Goal: Information Seeking & Learning: Learn about a topic

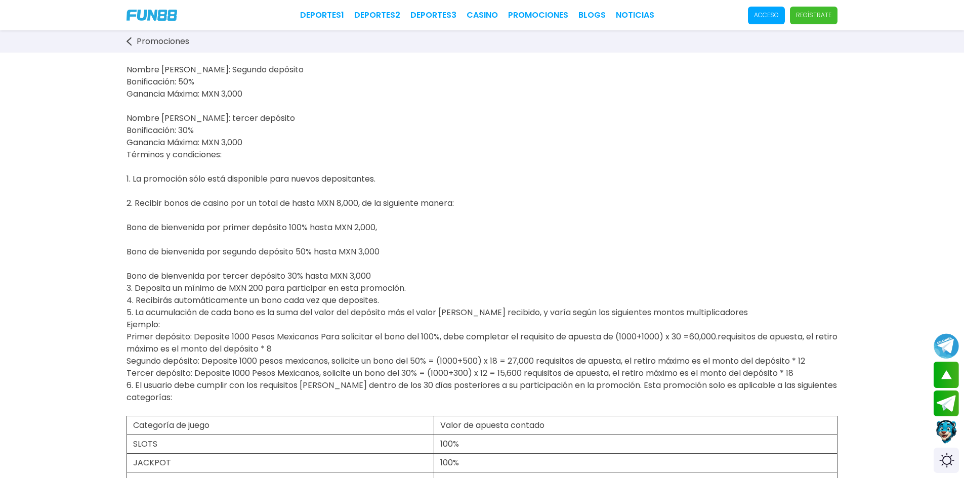
scroll to position [51, 0]
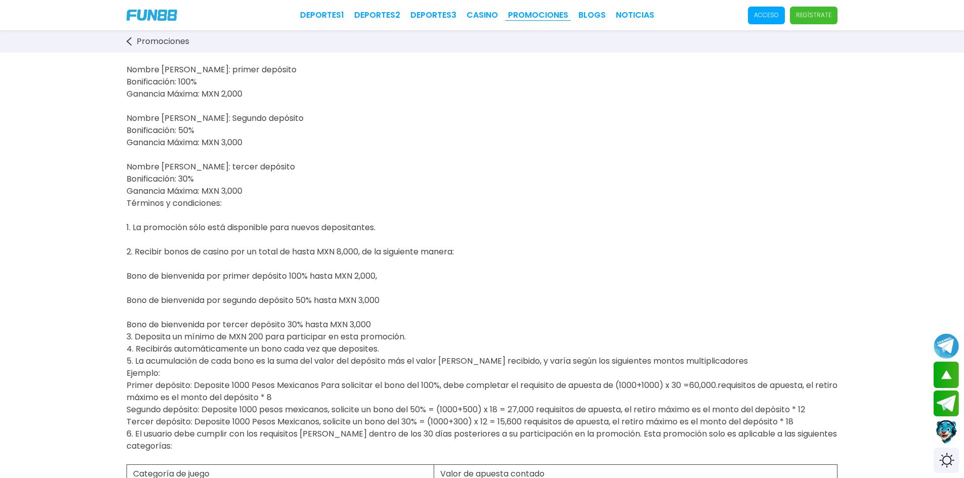
click at [531, 14] on link "Promociones" at bounding box center [538, 15] width 60 height 12
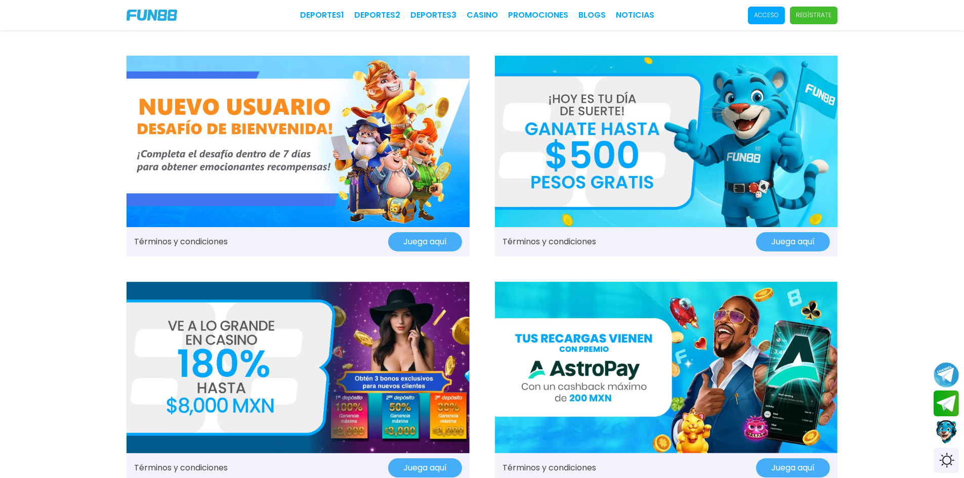
click at [265, 177] on img at bounding box center [297, 142] width 343 height 172
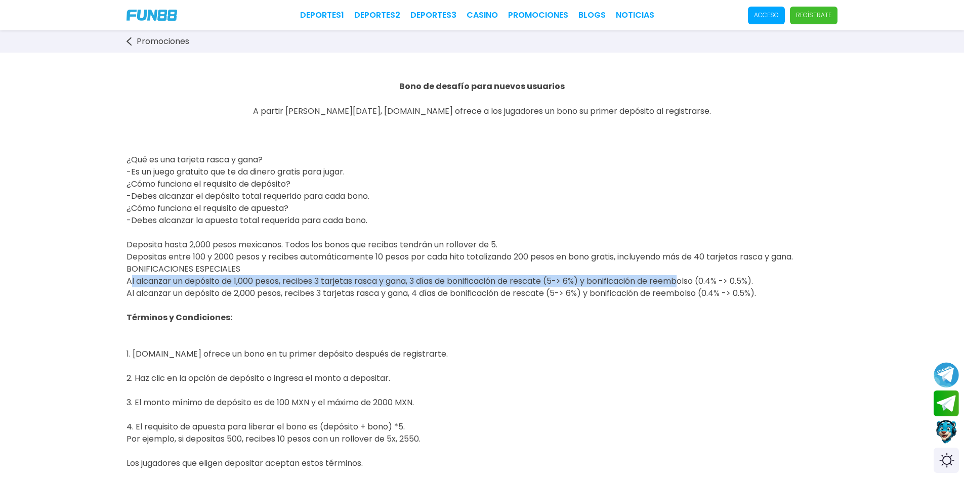
drag, startPoint x: 124, startPoint y: 280, endPoint x: 684, endPoint y: 277, distance: 559.1
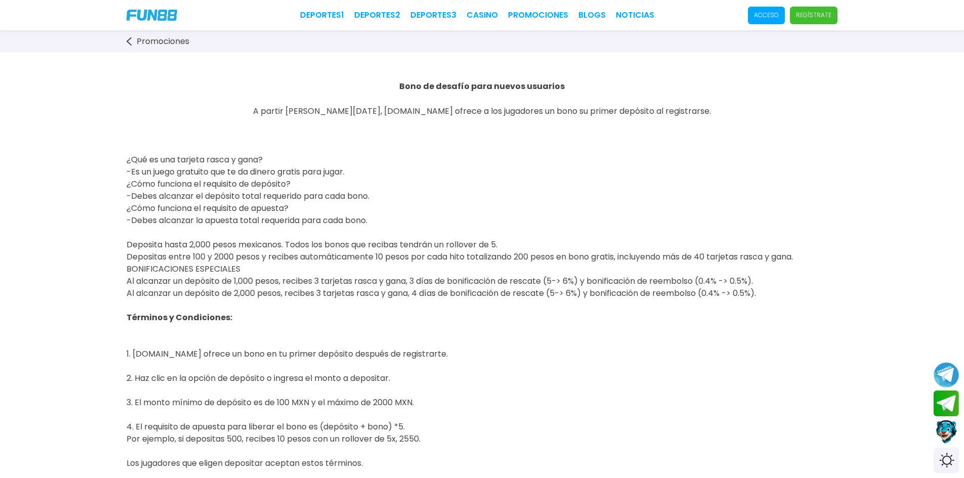
click at [538, 320] on p "Términos y Condiciones: 1. [DOMAIN_NAME] ofrece un bono en tu primer depósito d…" at bounding box center [481, 342] width 711 height 61
drag, startPoint x: 122, startPoint y: 253, endPoint x: 249, endPoint y: 273, distance: 127.9
click at [331, 295] on span "Deposita hasta 2,000 pesos mexicanos. Todos los bonos que recibas tendrán un ro…" at bounding box center [459, 269] width 666 height 60
drag, startPoint x: 163, startPoint y: 269, endPoint x: 784, endPoint y: 290, distance: 621.2
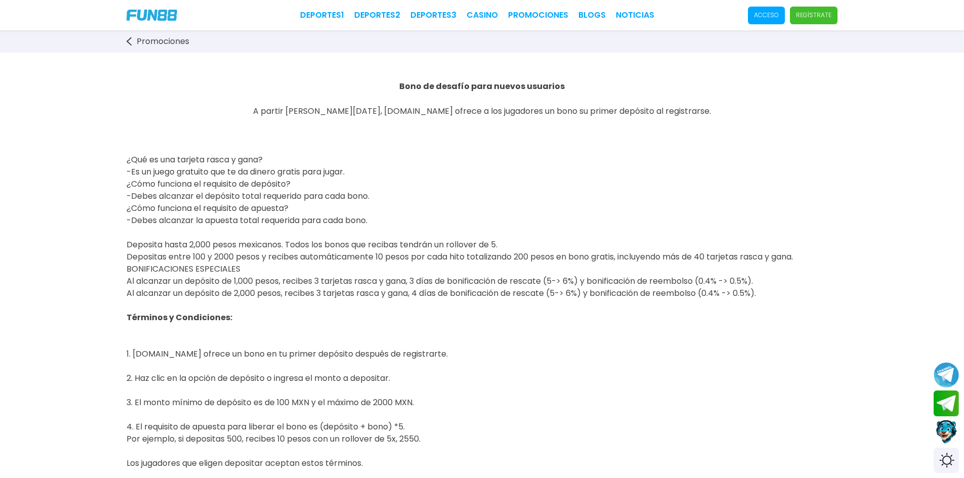
copy span "BONIFICACIONES ESPECIALES Al alcanzar un depósito de 1,000 pesos, recibes 3 tar…"
click at [401, 301] on p at bounding box center [481, 306] width 711 height 12
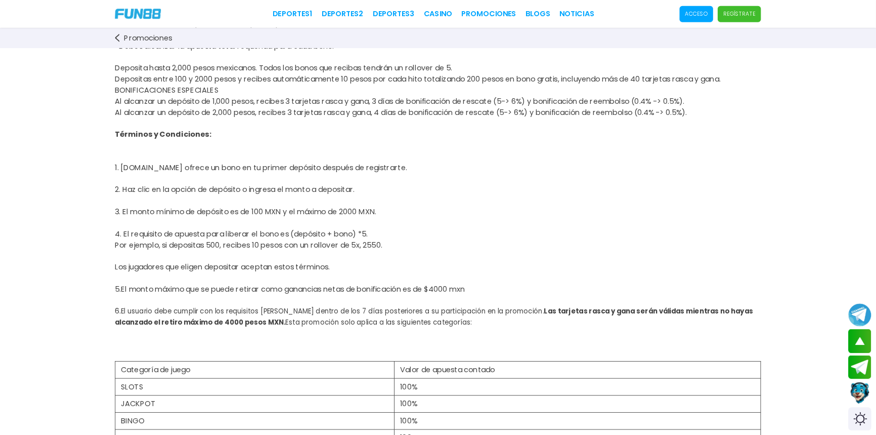
scroll to position [152, 0]
